Goal: Obtain resource: Obtain resource

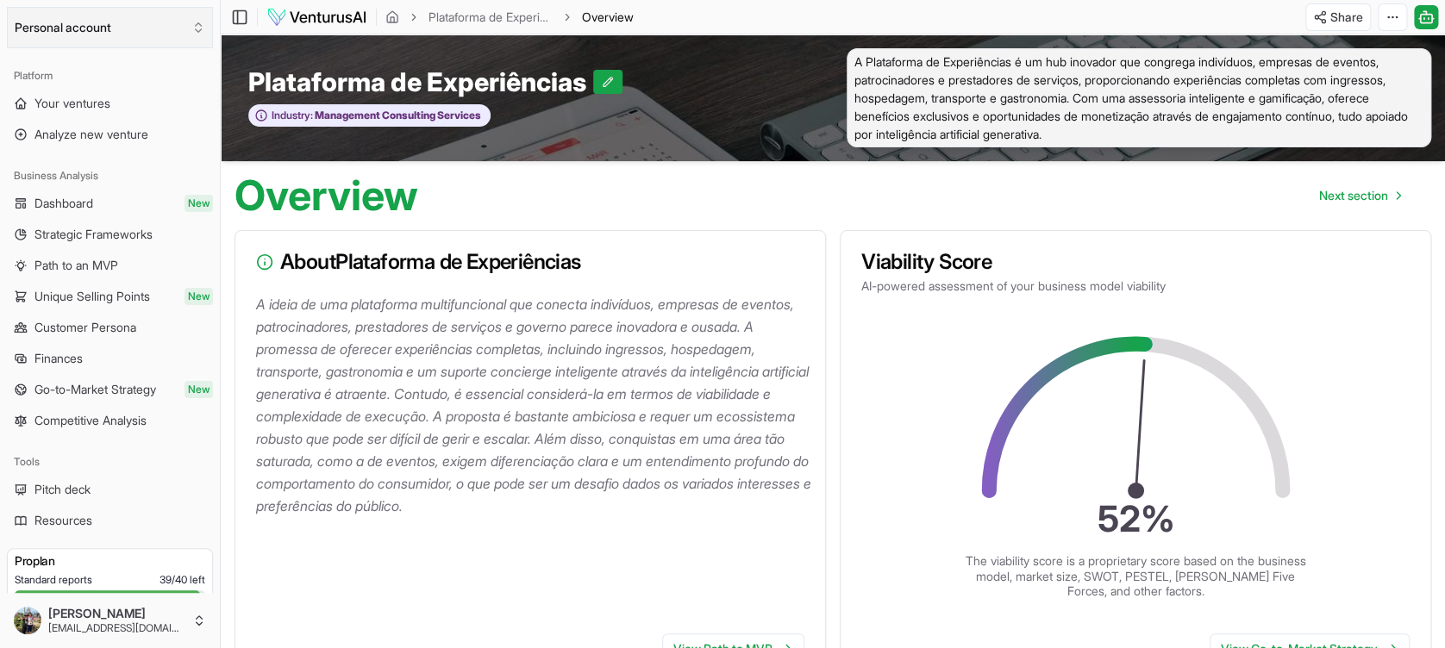
click at [136, 32] on button "Personal account" at bounding box center [110, 27] width 206 height 41
click at [136, 32] on html "We value your privacy We use cookies to enhance your browsing experience, serve…" at bounding box center [722, 324] width 1445 height 648
click at [86, 485] on span "Pitch deck" at bounding box center [62, 489] width 56 height 17
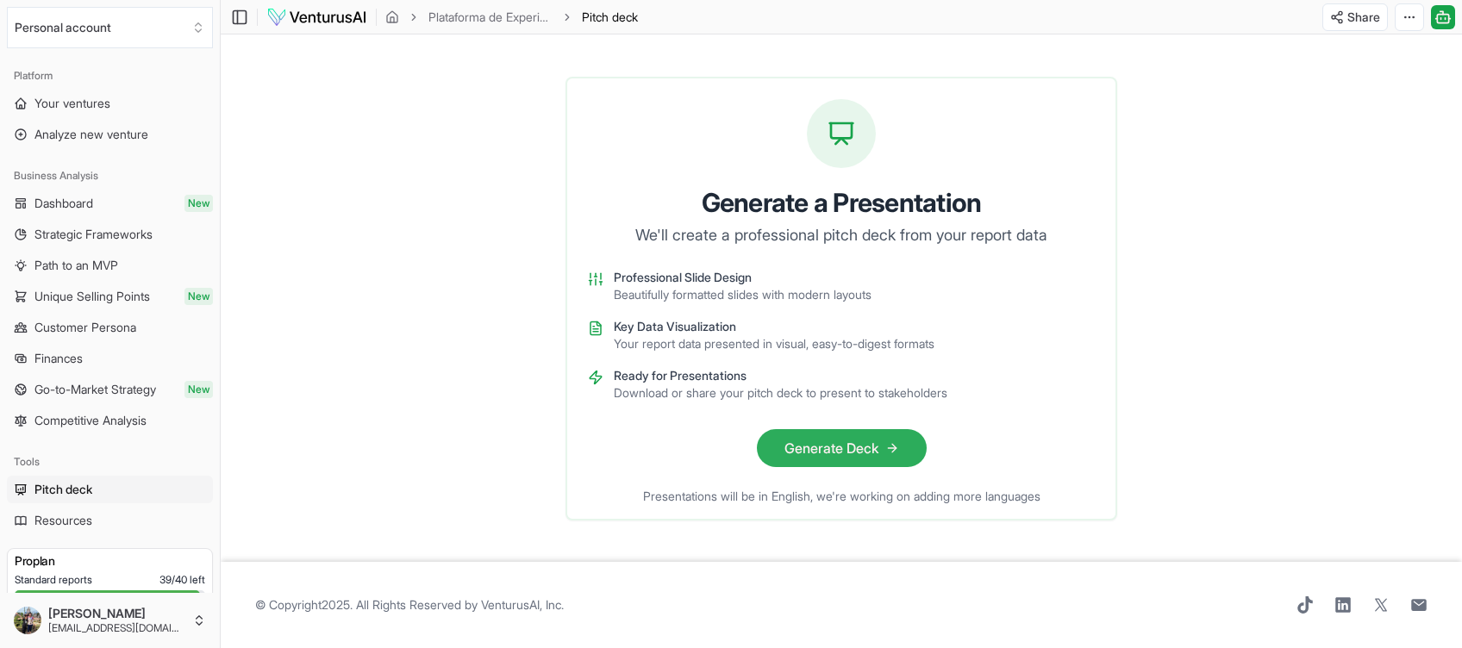
click at [859, 449] on button "Generate Deck" at bounding box center [842, 448] width 170 height 38
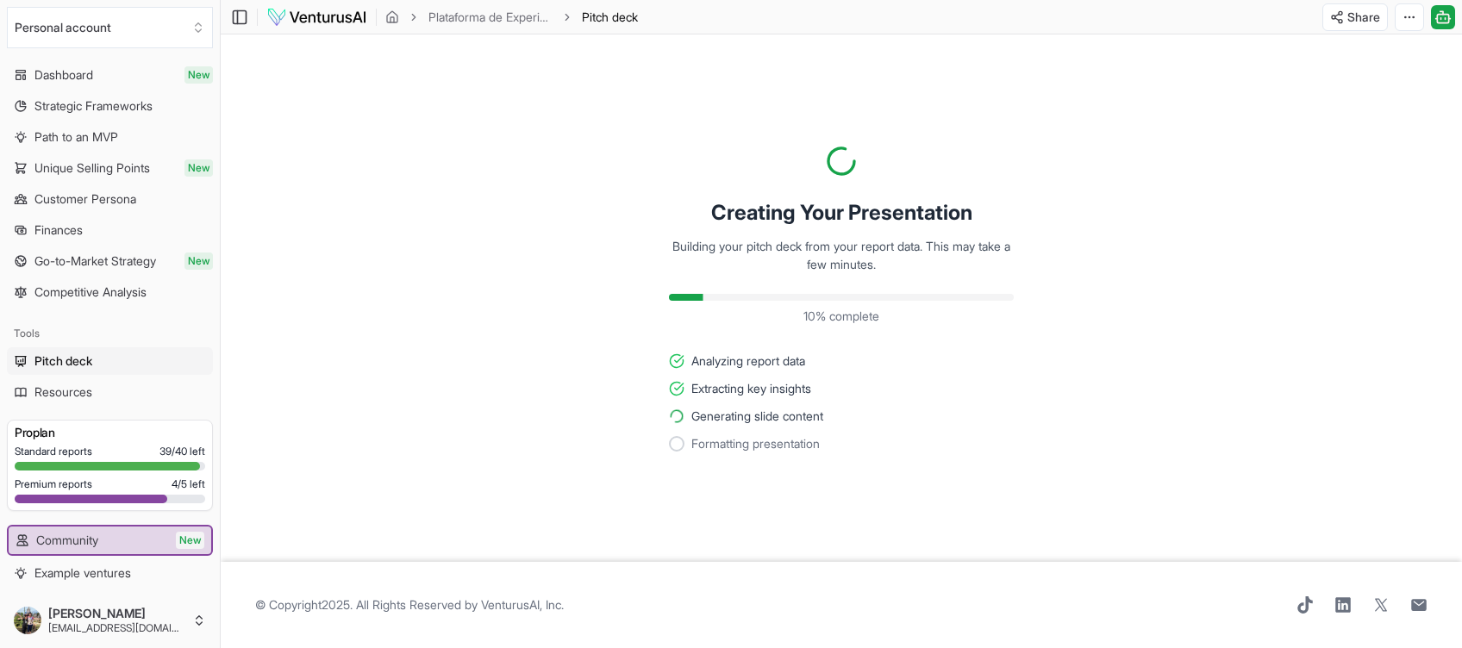
scroll to position [191, 0]
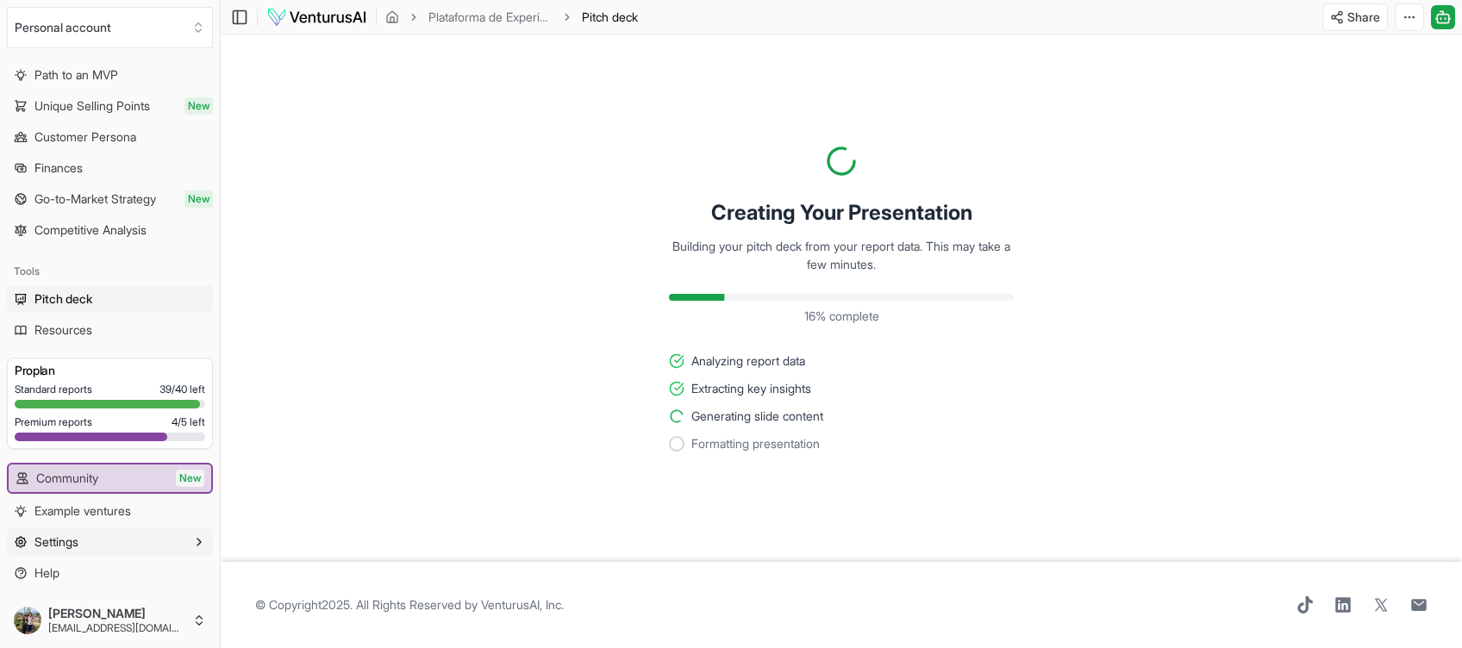
click at [186, 550] on button "Settings" at bounding box center [110, 542] width 206 height 28
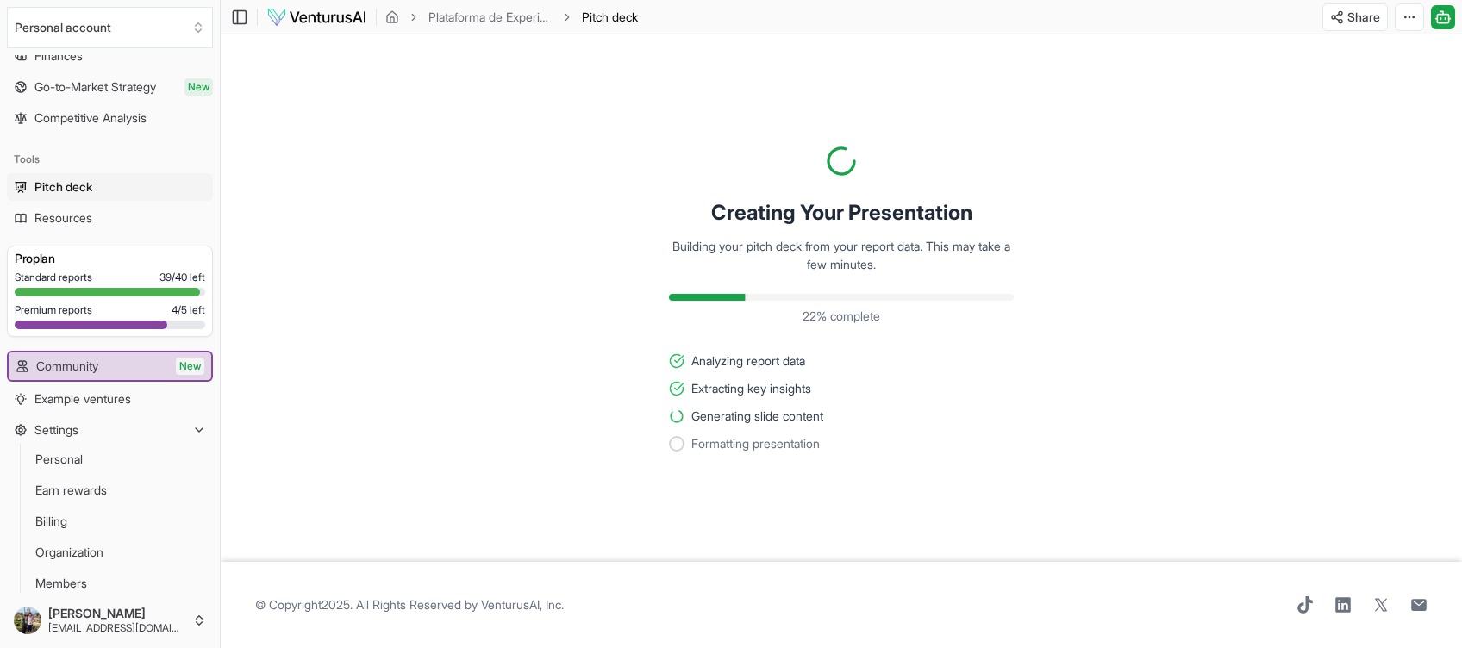
scroll to position [346, 0]
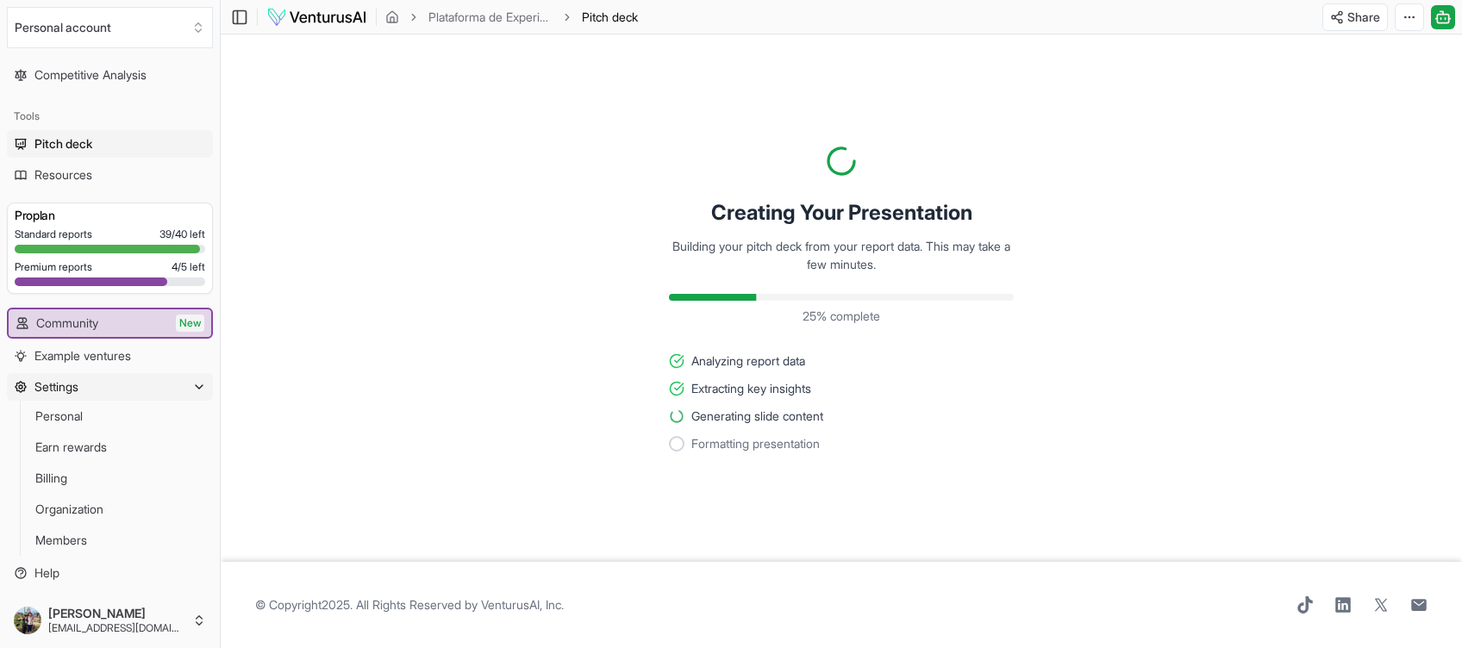
click at [192, 386] on icon "button" at bounding box center [199, 387] width 14 height 14
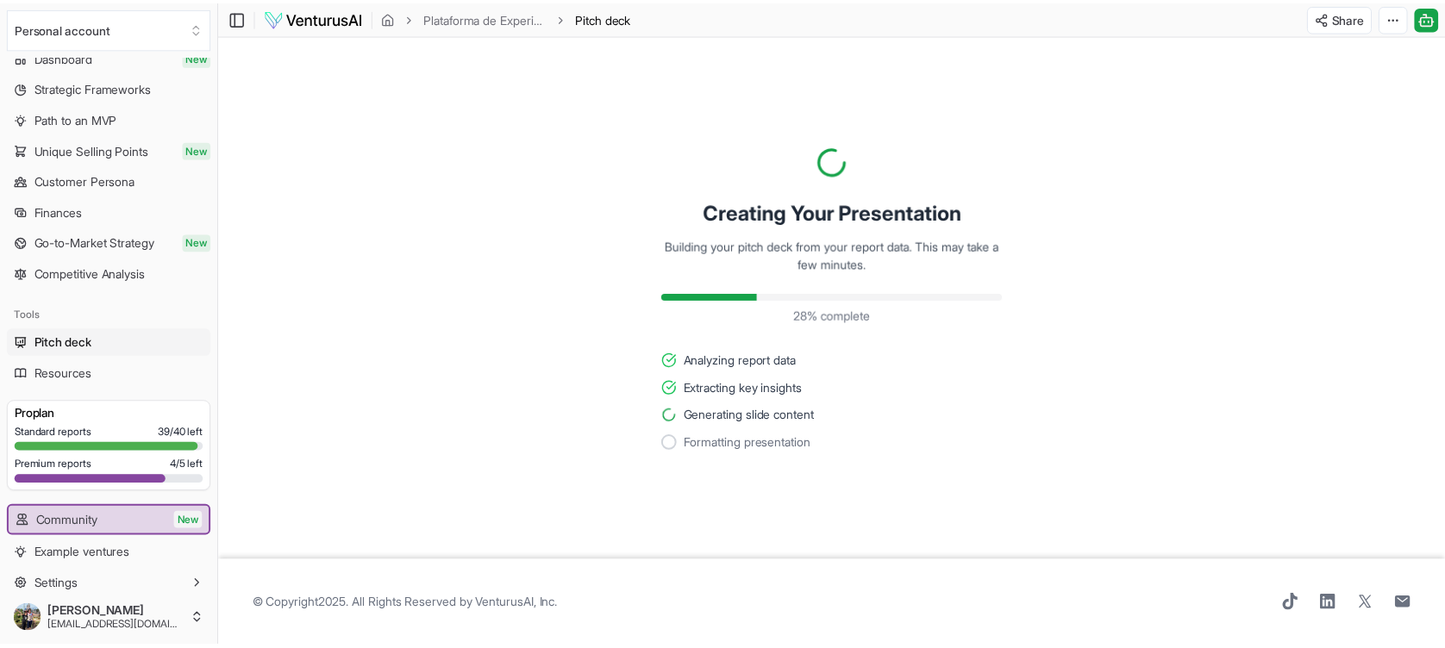
scroll to position [191, 0]
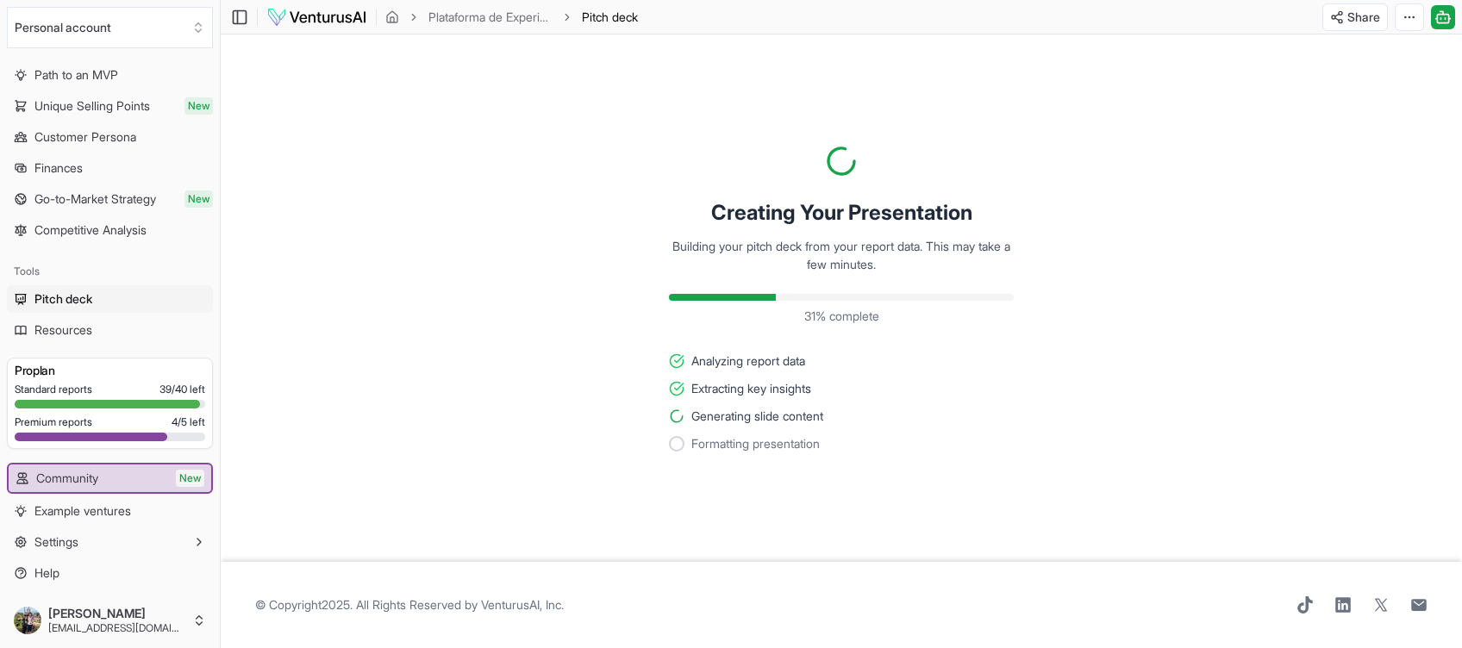
click at [162, 429] on div "Standard reports 39 / 40 left Premium reports 4 / 5 left" at bounding box center [110, 416] width 191 height 66
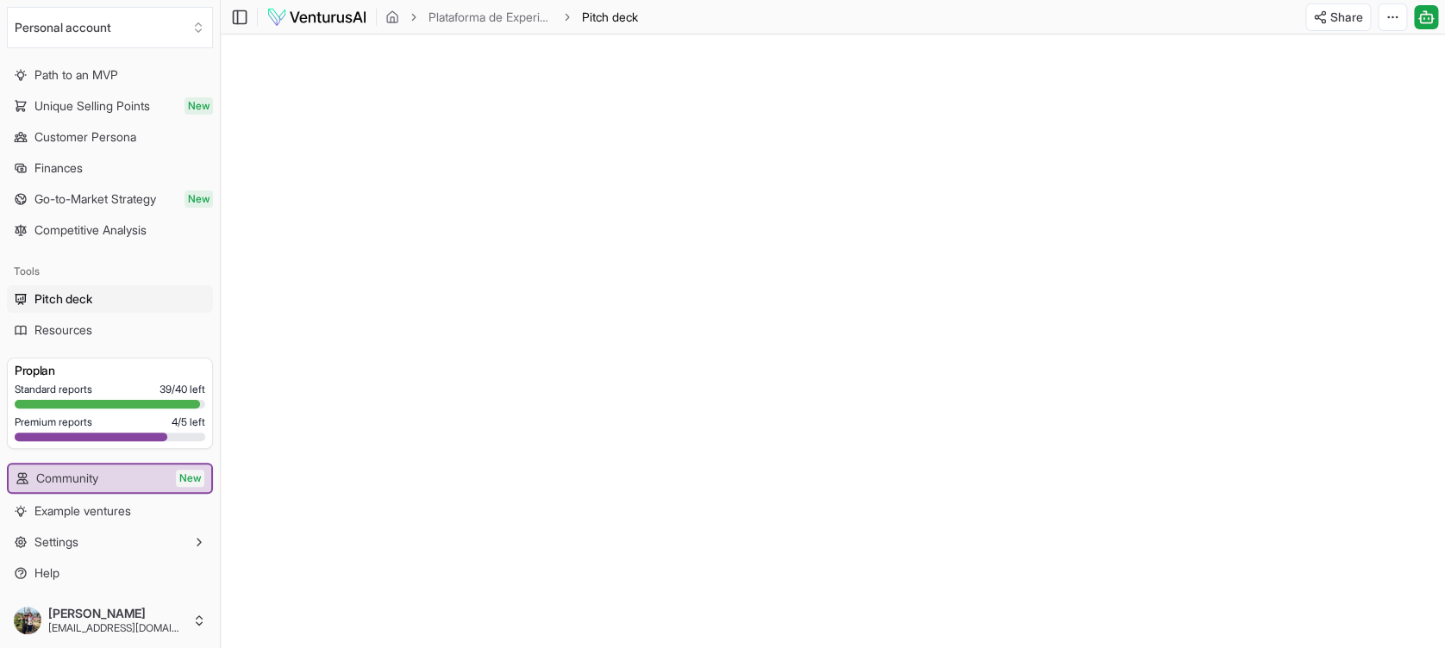
click at [696, 239] on div at bounding box center [833, 378] width 1224 height 689
click at [841, 264] on div at bounding box center [833, 378] width 1224 height 689
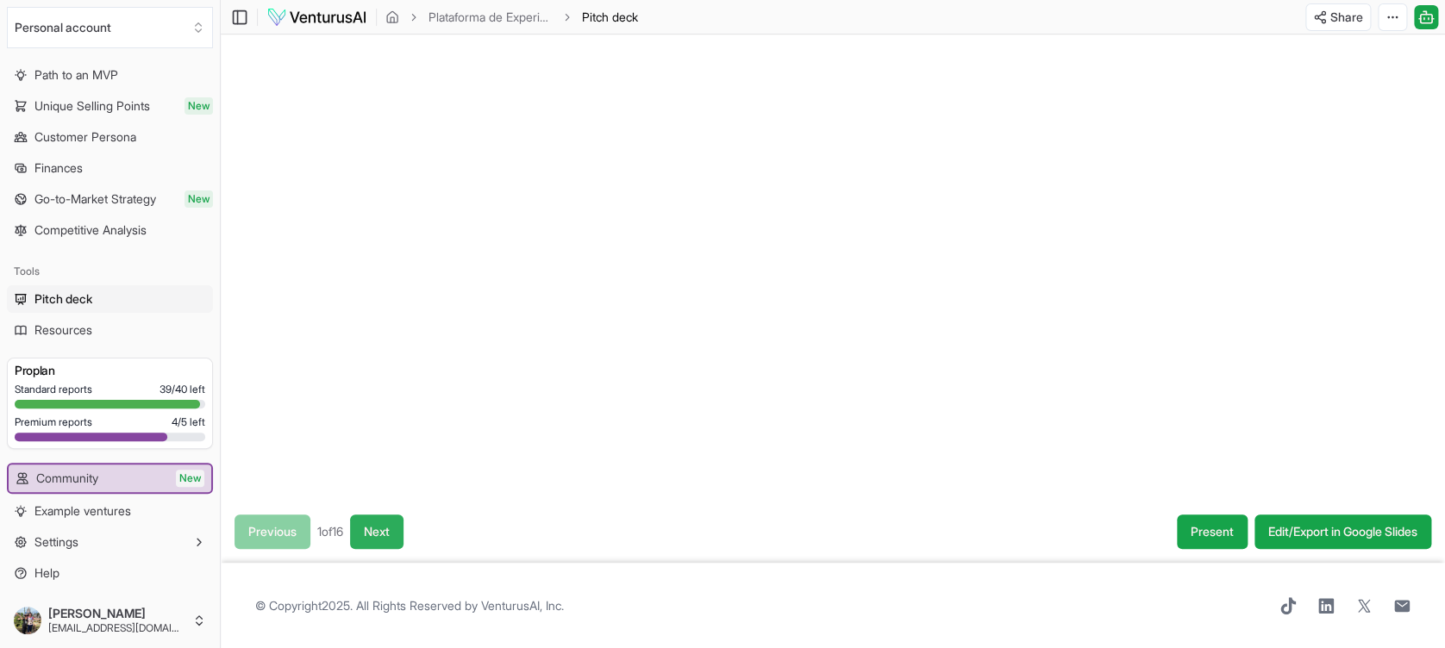
click at [396, 518] on button "Next" at bounding box center [376, 532] width 53 height 34
click at [272, 533] on button "Previous" at bounding box center [272, 532] width 76 height 34
click at [841, 159] on div at bounding box center [833, 156] width 1224 height 689
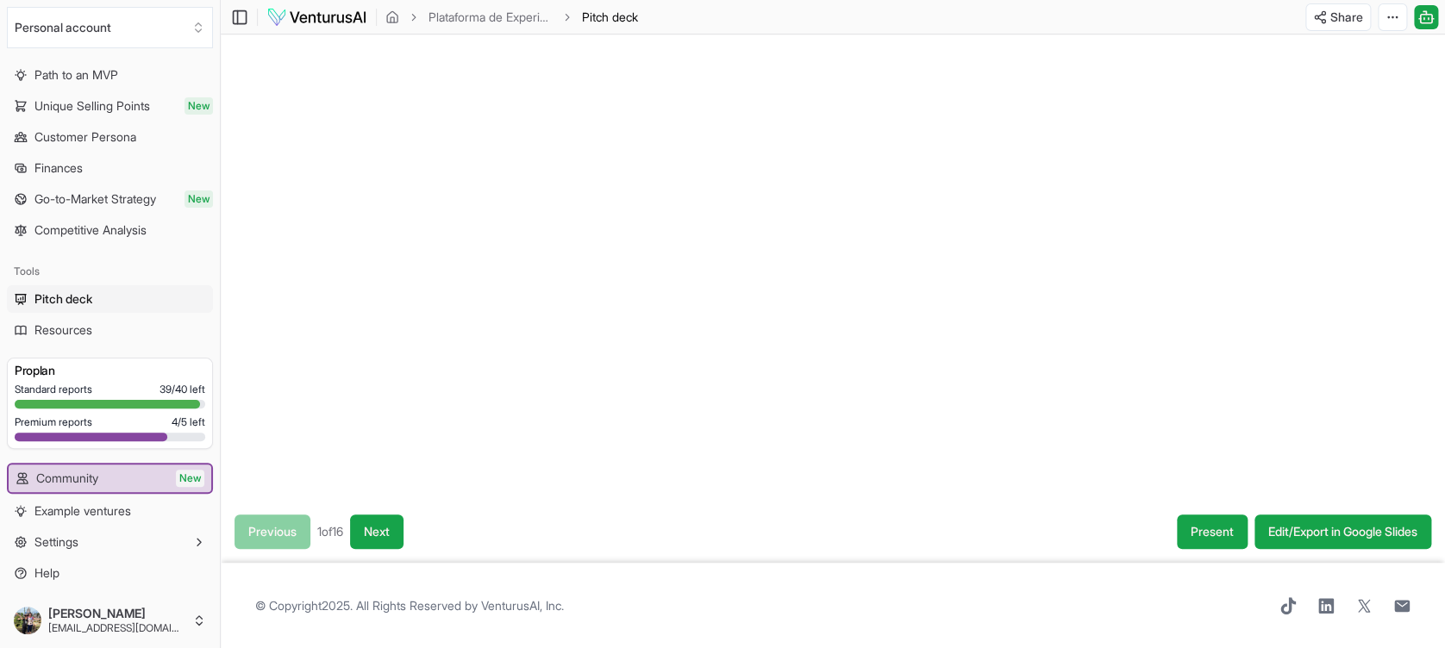
drag, startPoint x: 841, startPoint y: 159, endPoint x: 890, endPoint y: 248, distance: 101.1
click at [890, 248] on div at bounding box center [833, 156] width 1224 height 689
click at [1204, 524] on button "Present" at bounding box center [1212, 532] width 71 height 34
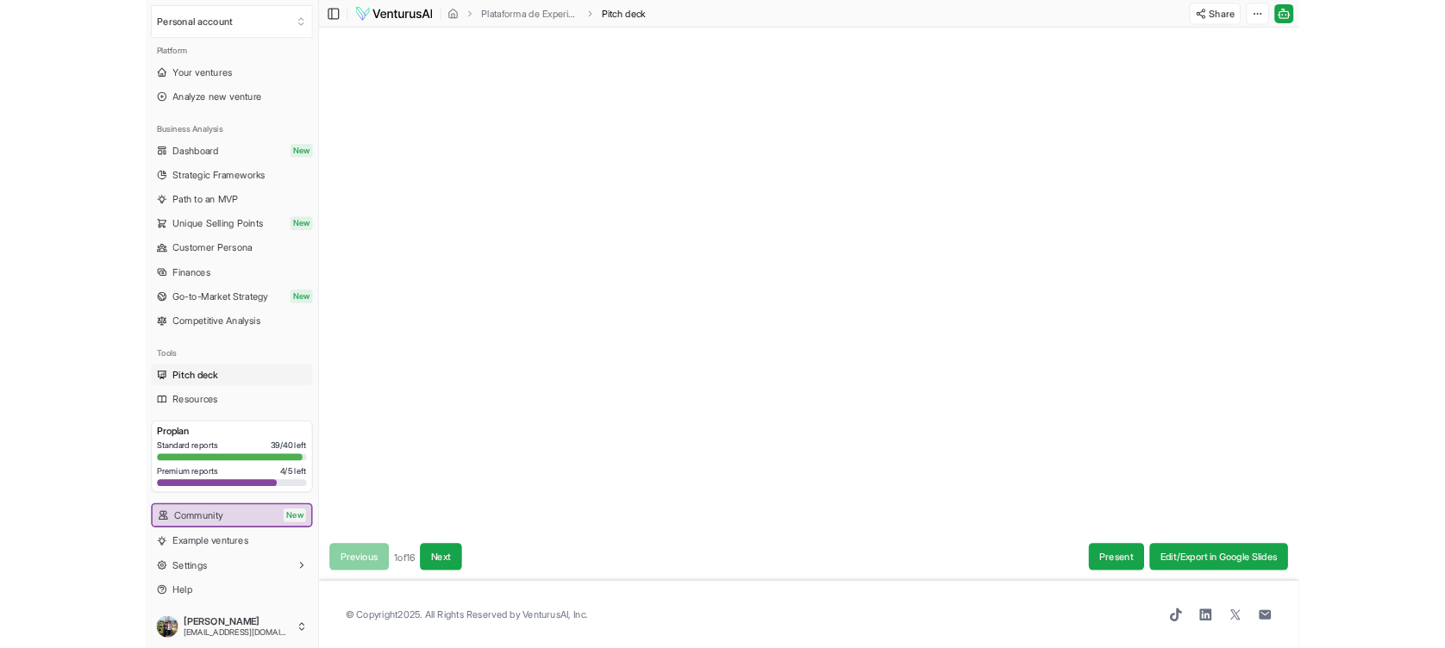
scroll to position [191, 0]
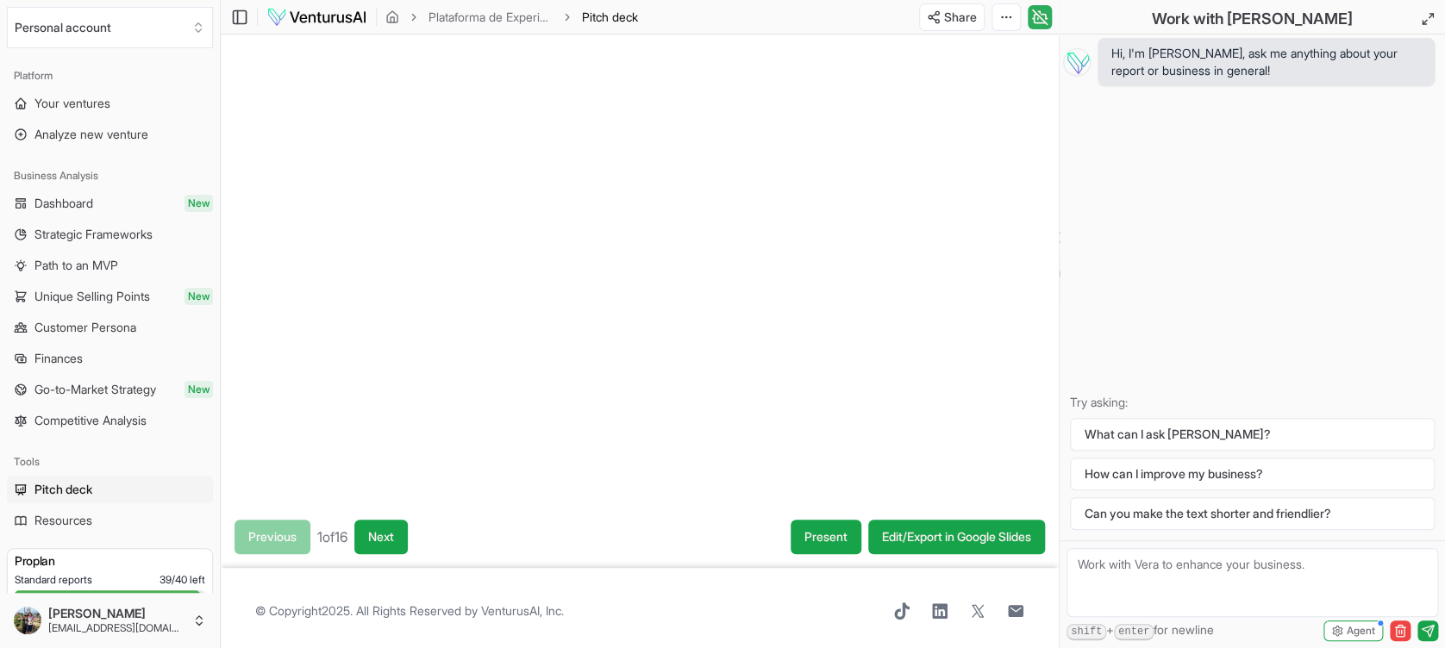
click at [1044, 15] on icon at bounding box center [1043, 16] width 4 height 4
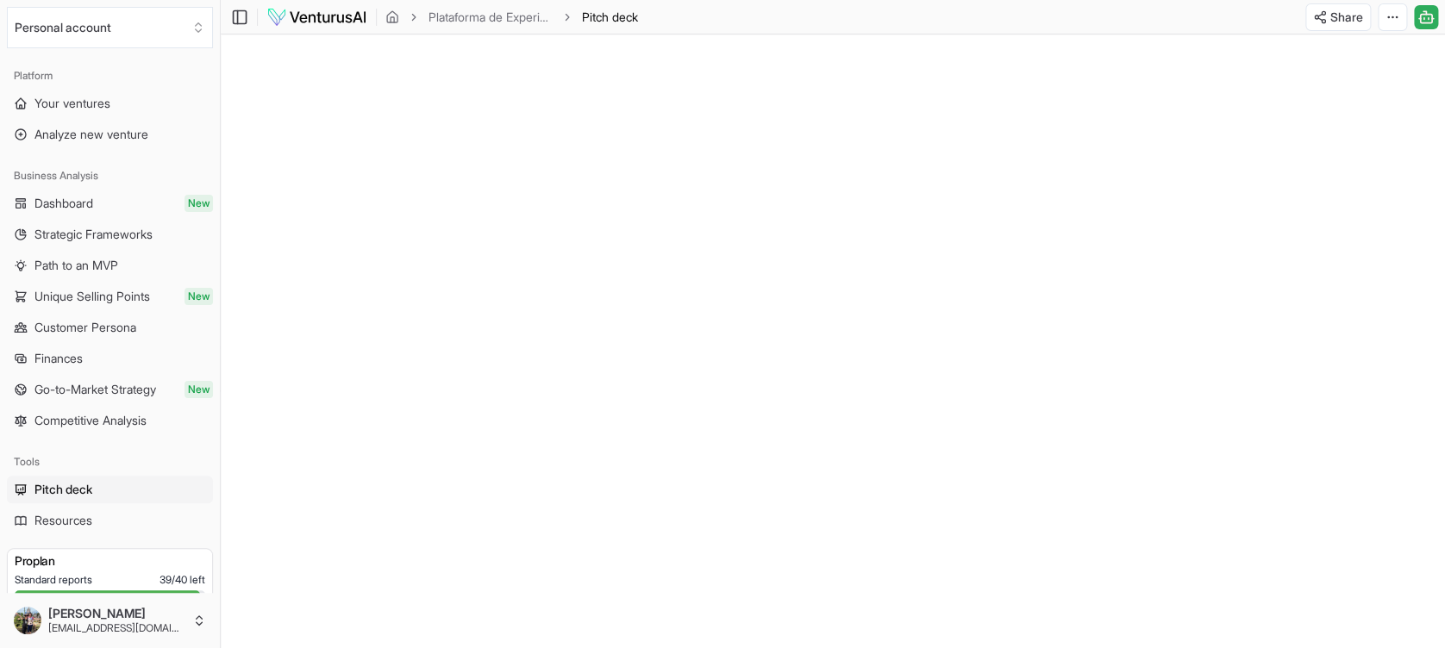
click at [838, 325] on div at bounding box center [833, 378] width 1224 height 689
click at [184, 299] on span "New" at bounding box center [198, 296] width 28 height 17
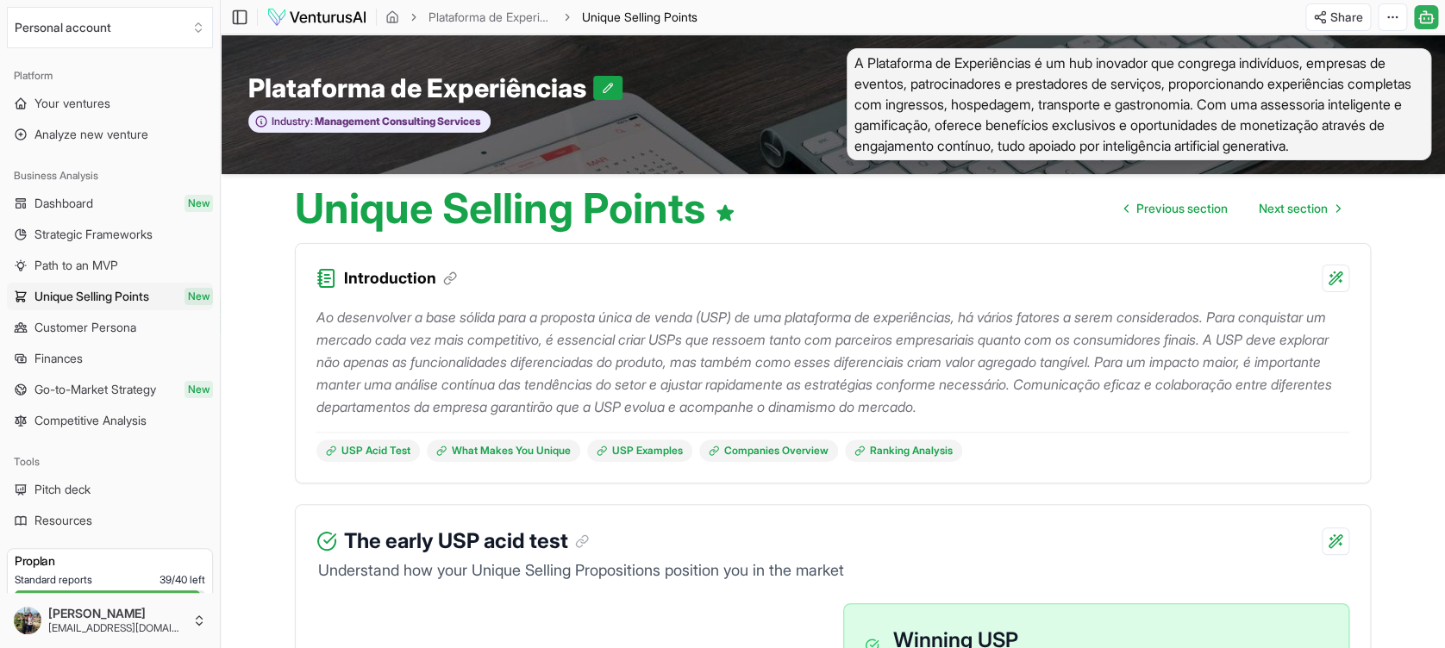
click at [304, 386] on div "Ao desenvolver a base sólida para a proposta única de venda (USP) de uma plataf…" at bounding box center [833, 387] width 1074 height 191
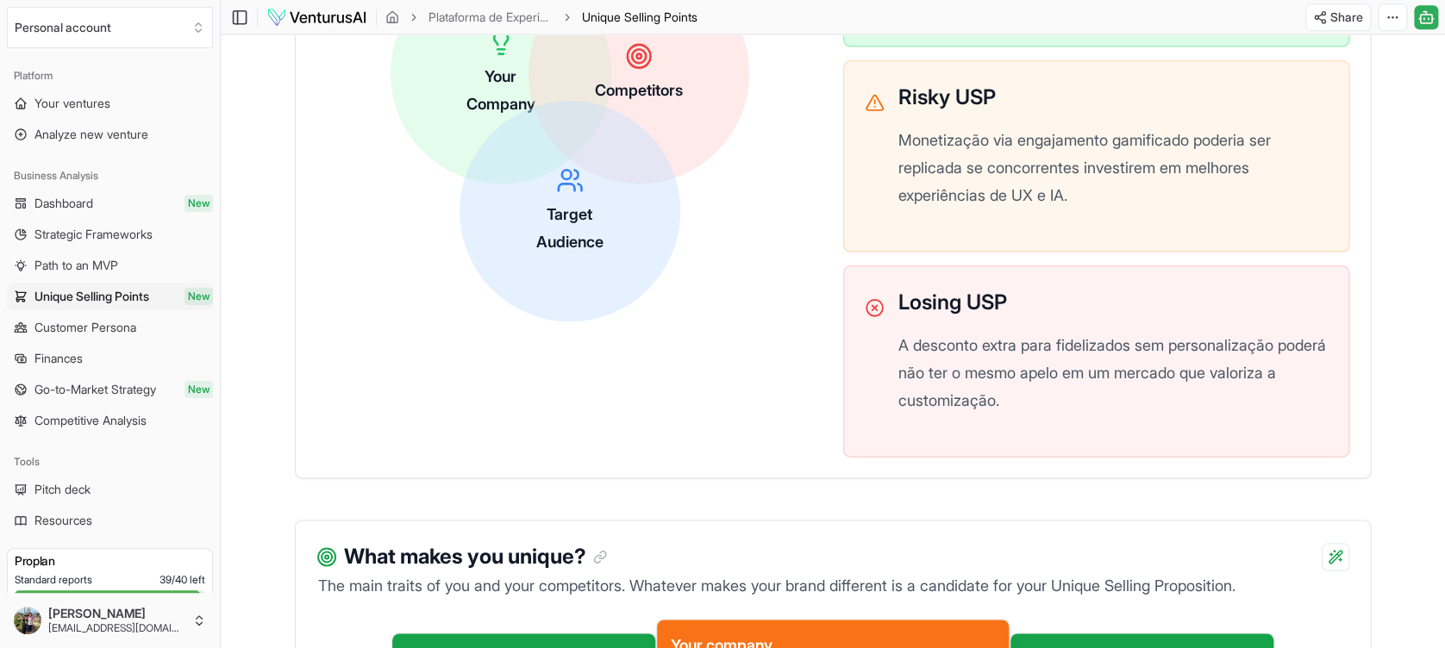
scroll to position [781, 0]
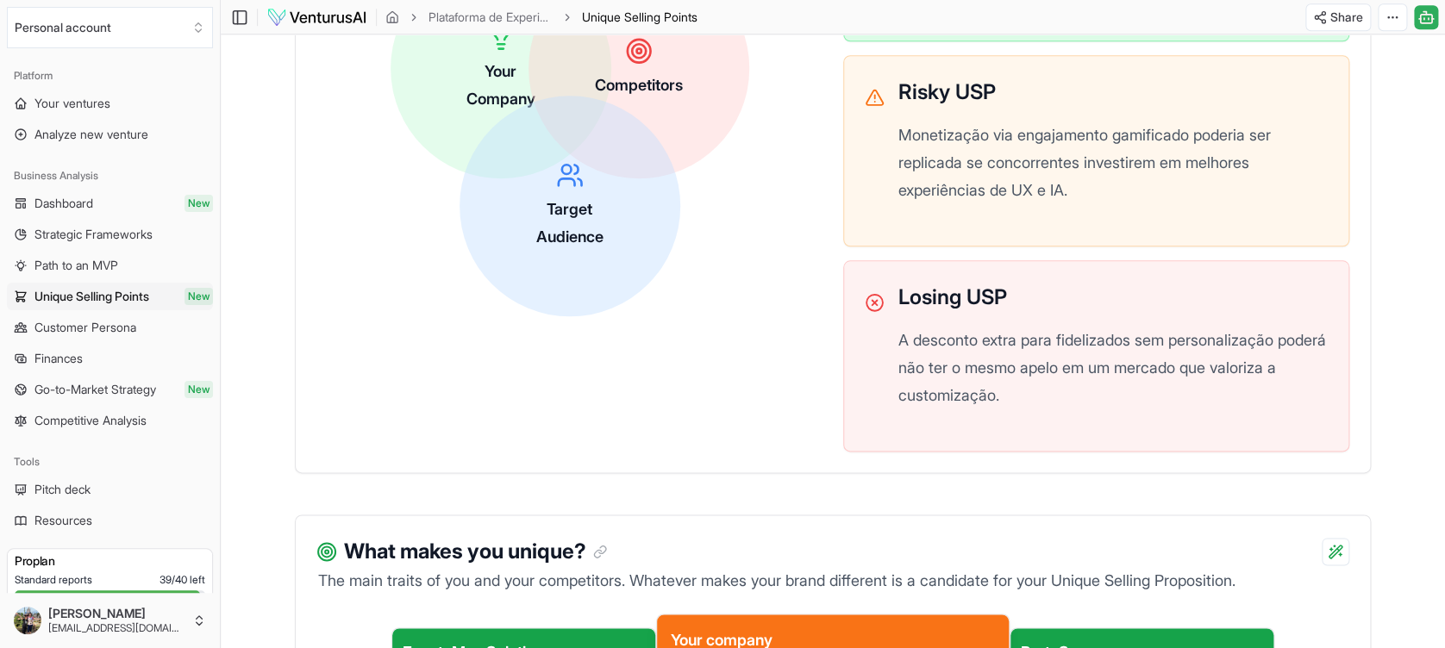
click at [418, 452] on div "Your Company Competitors Target Audience Winning USP Nossa plataforma revolucio…" at bounding box center [832, 136] width 1033 height 629
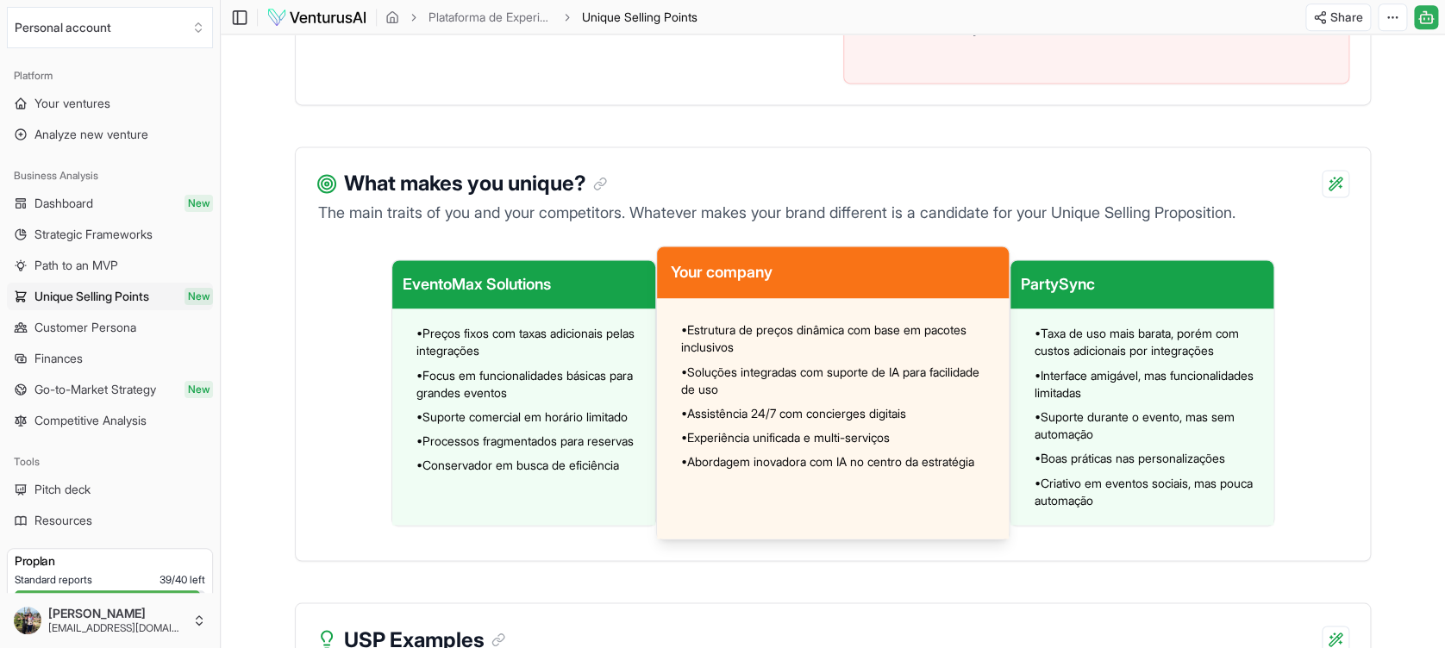
scroll to position [1195, 0]
